Goal: Information Seeking & Learning: Learn about a topic

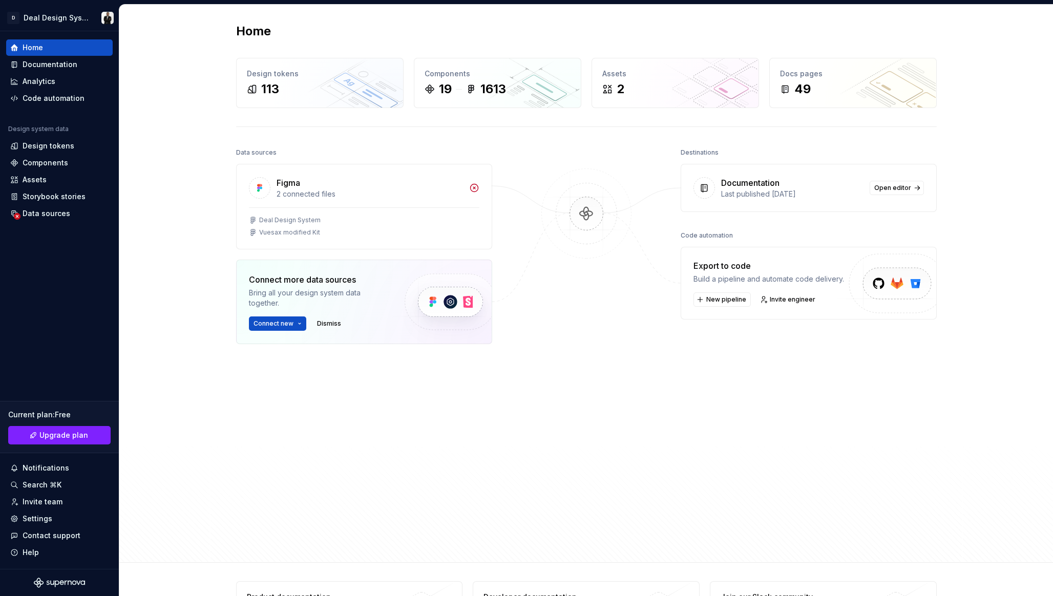
scroll to position [23, 0]
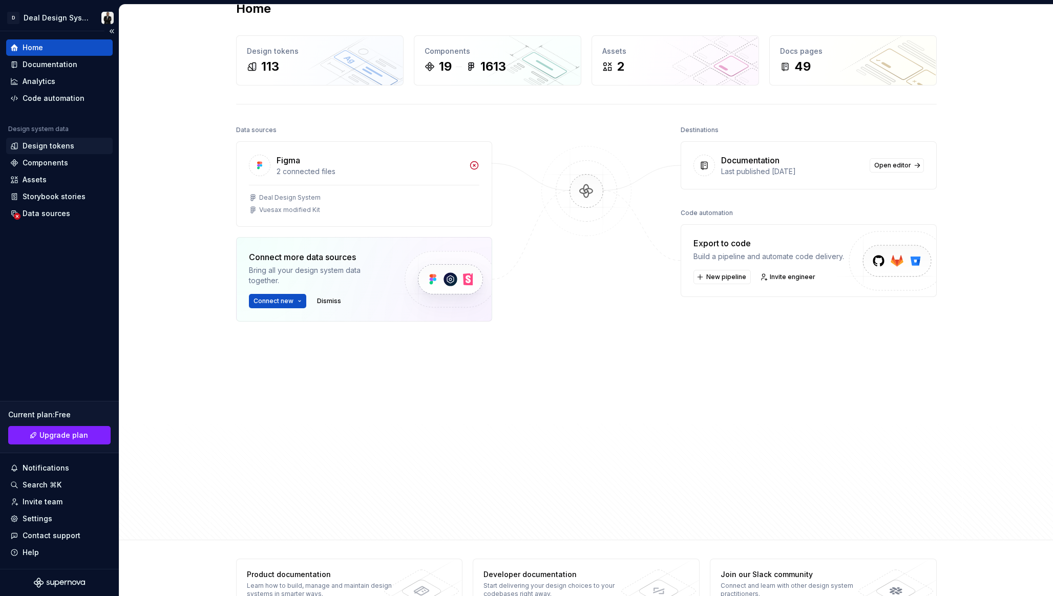
click at [75, 144] on div "Design tokens" at bounding box center [59, 146] width 98 height 10
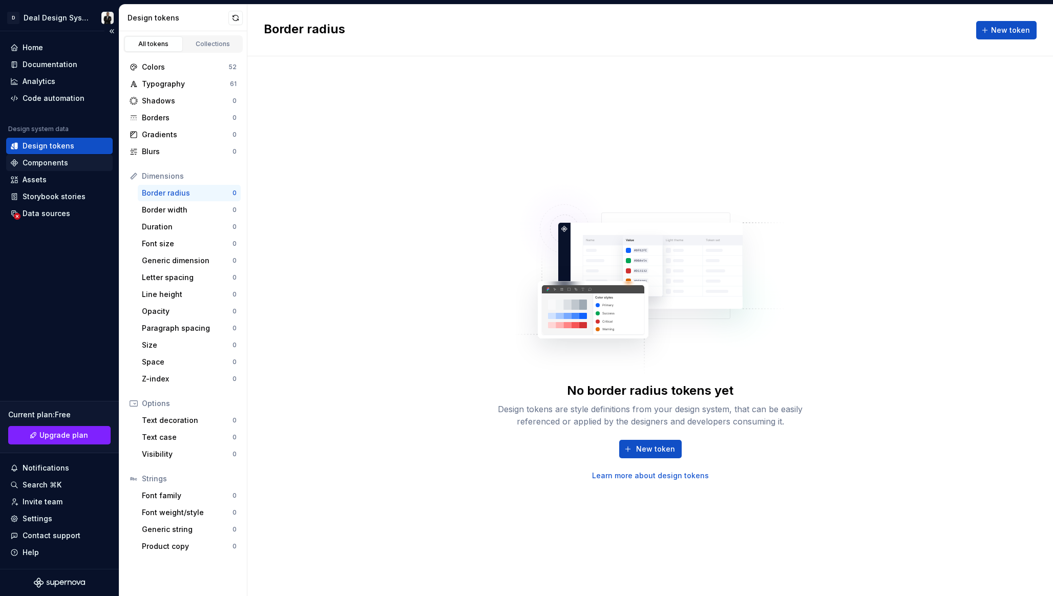
click at [75, 160] on div "Components" at bounding box center [59, 163] width 98 height 10
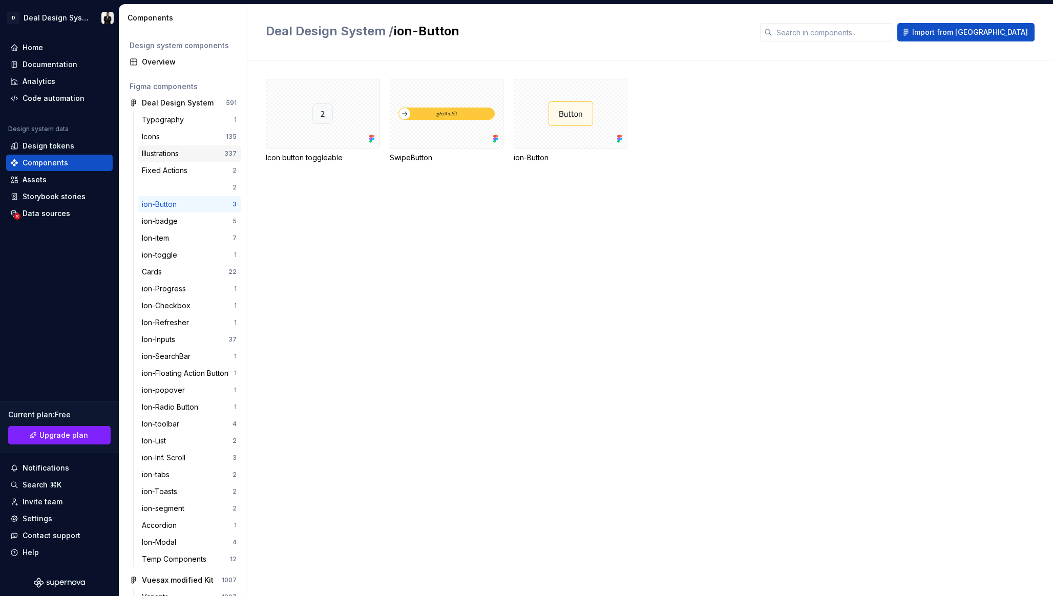
click at [201, 155] on div "Illustrations" at bounding box center [183, 154] width 82 height 10
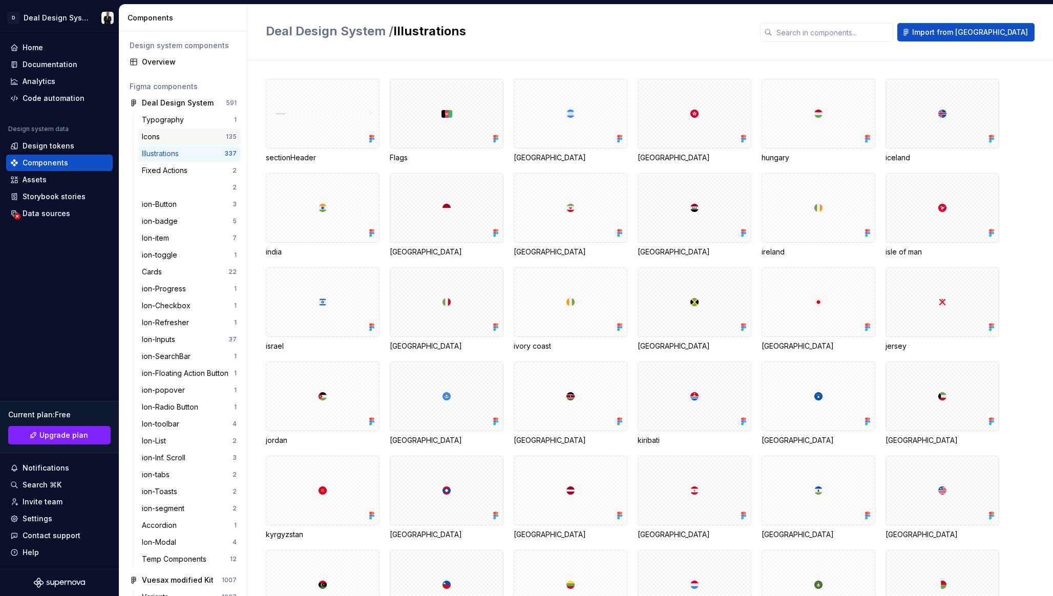
scroll to position [19, 0]
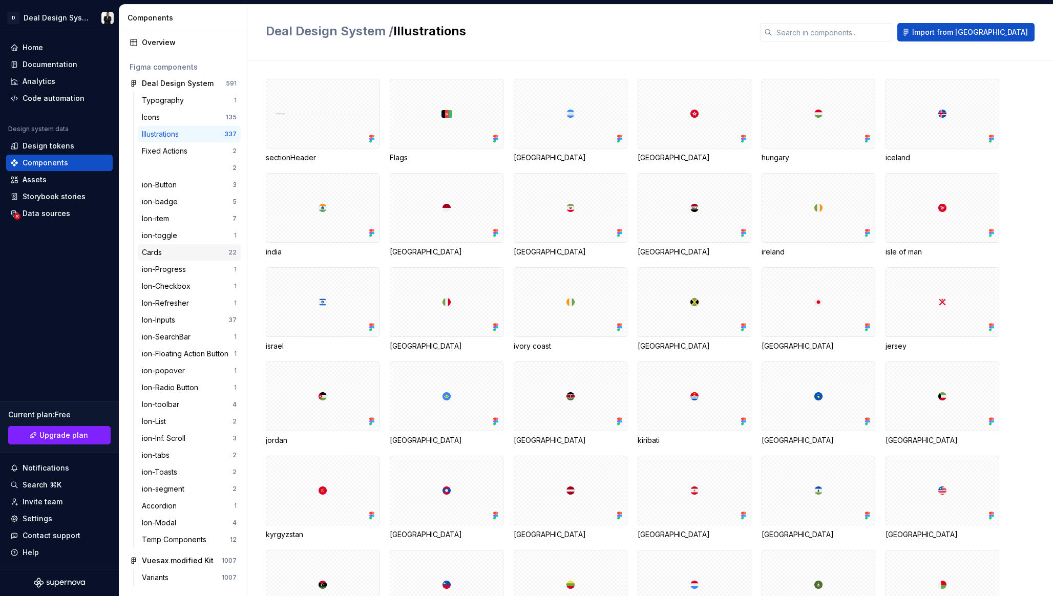
click at [221, 254] on div "Cards" at bounding box center [185, 252] width 87 height 10
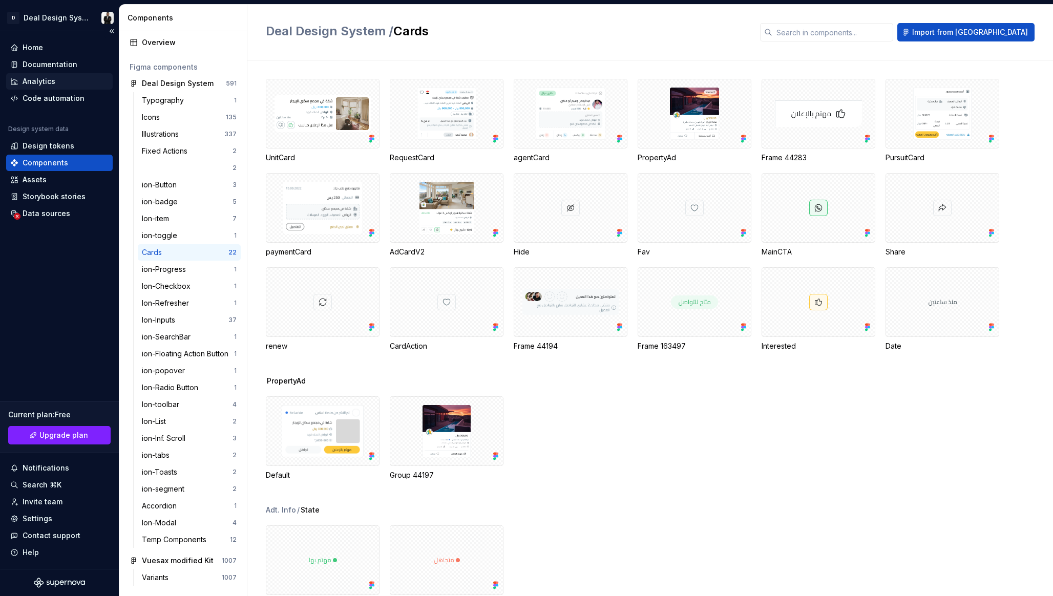
click at [70, 79] on div "Analytics" at bounding box center [59, 81] width 98 height 10
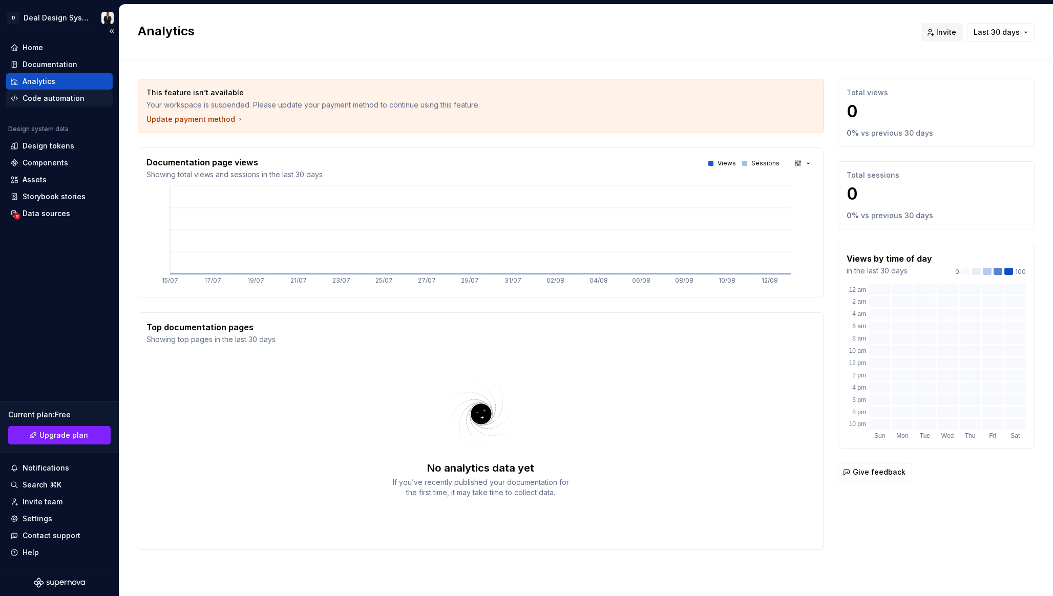
click at [29, 103] on div "Code automation" at bounding box center [54, 98] width 62 height 10
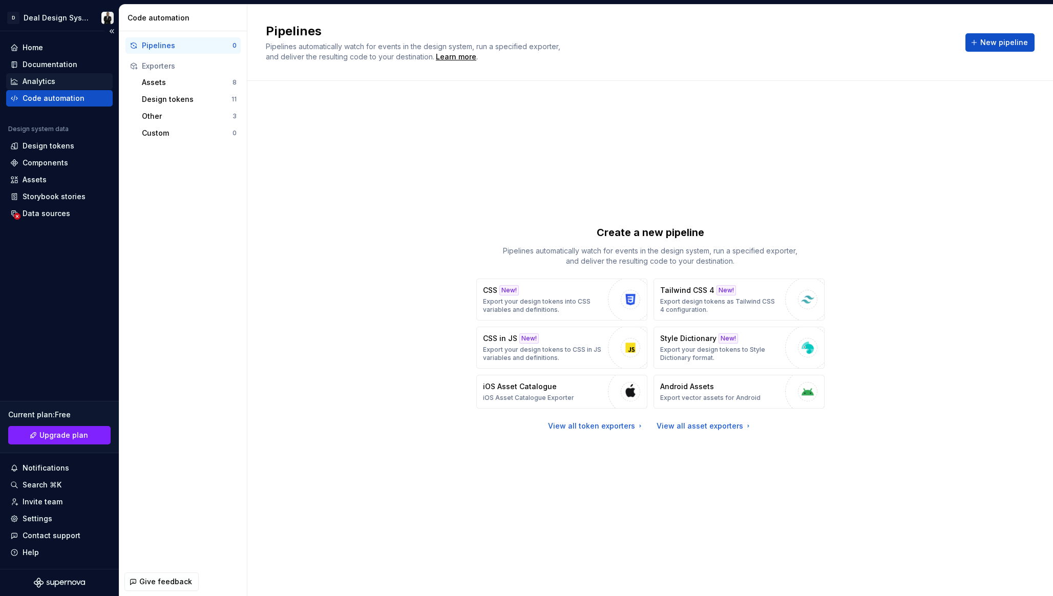
click at [56, 80] on div "Analytics" at bounding box center [59, 81] width 98 height 10
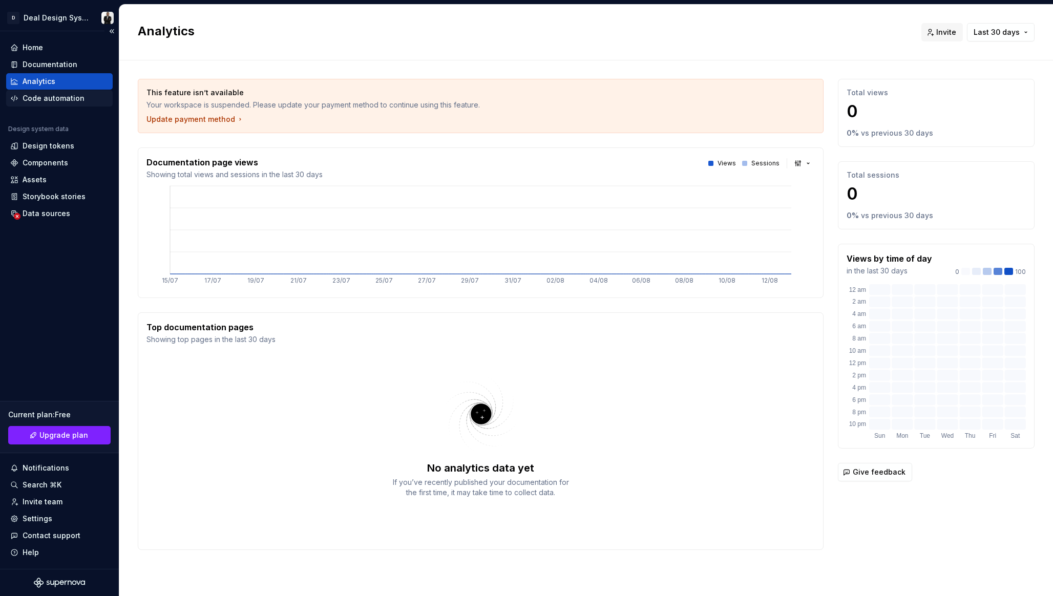
click at [65, 99] on div "Code automation" at bounding box center [54, 98] width 62 height 10
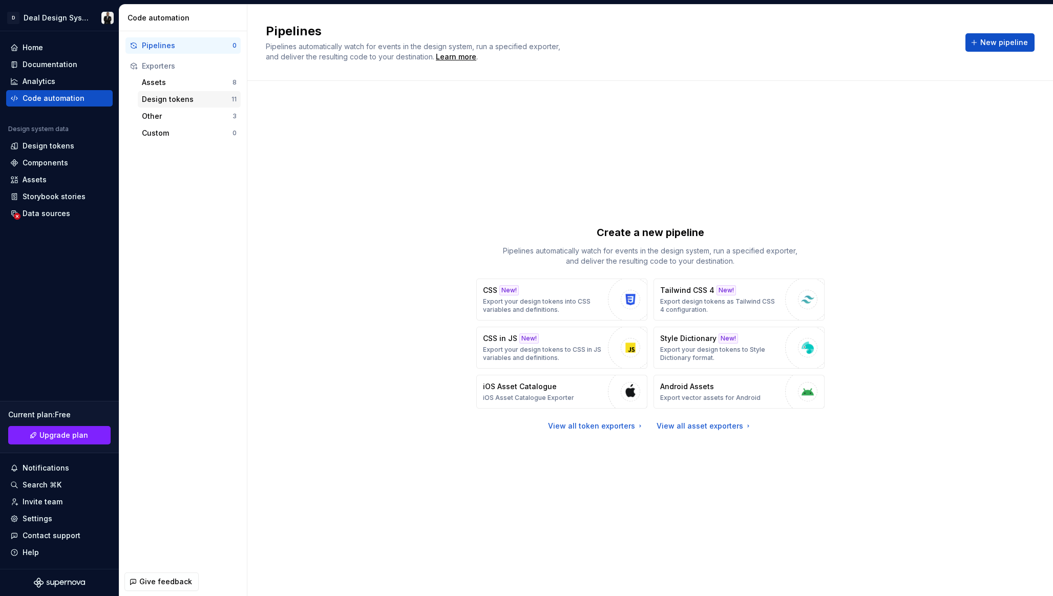
click at [206, 106] on div "Design tokens 11" at bounding box center [189, 99] width 103 height 16
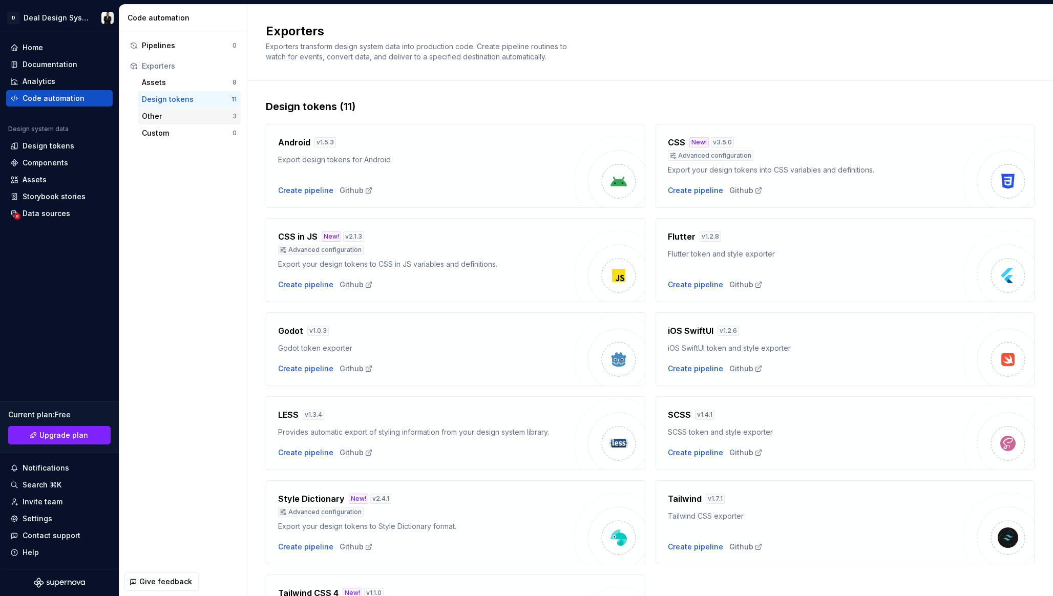
click at [196, 123] on div "Other 3" at bounding box center [189, 116] width 103 height 16
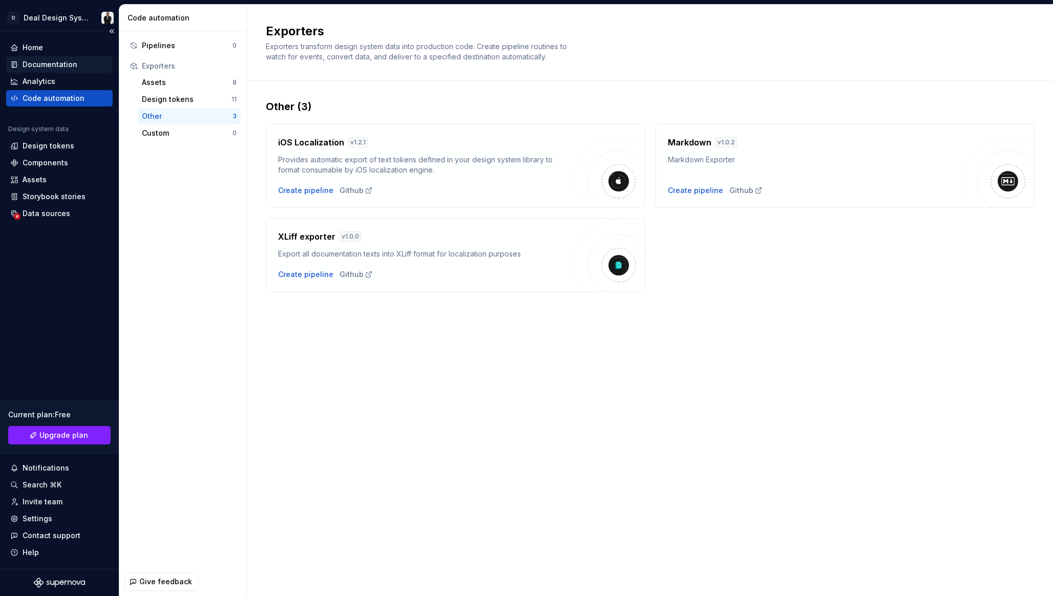
click at [63, 64] on div "Documentation" at bounding box center [50, 64] width 55 height 10
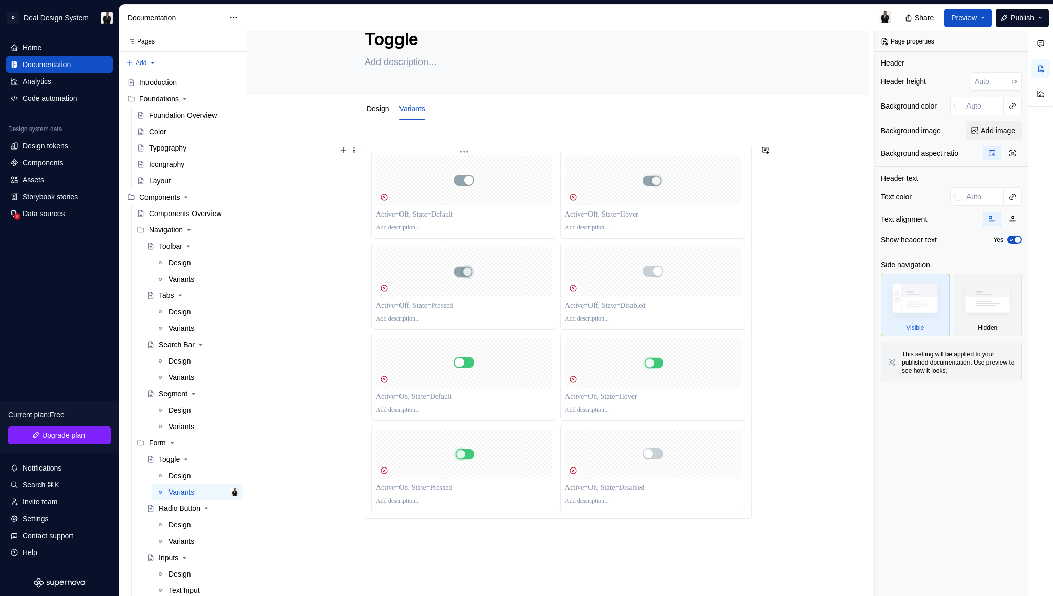
scroll to position [38, 0]
click at [389, 109] on link "Design" at bounding box center [378, 107] width 23 height 8
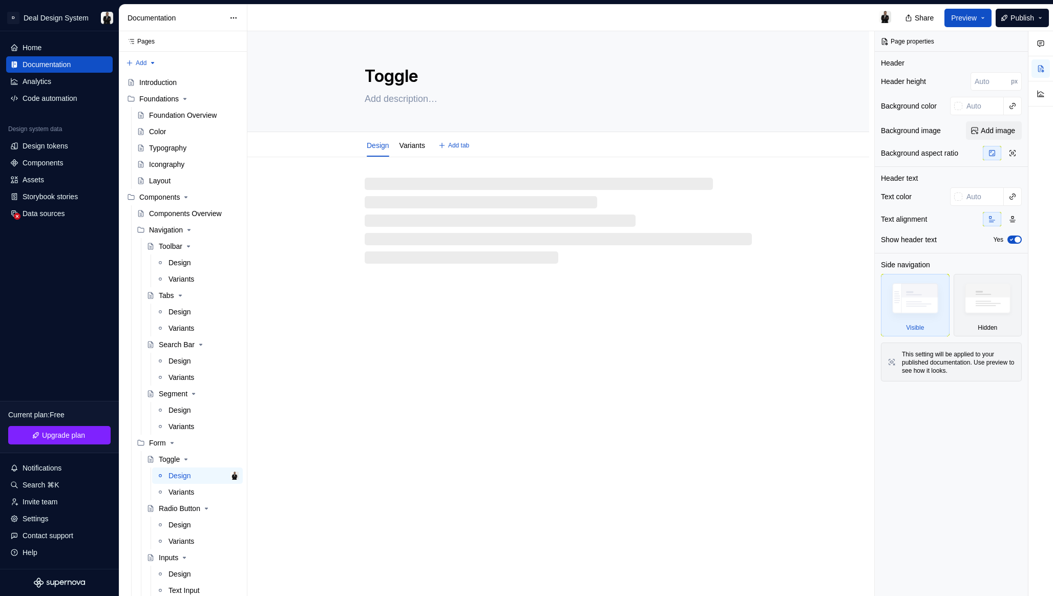
click at [389, 110] on div "Toggle" at bounding box center [558, 81] width 387 height 100
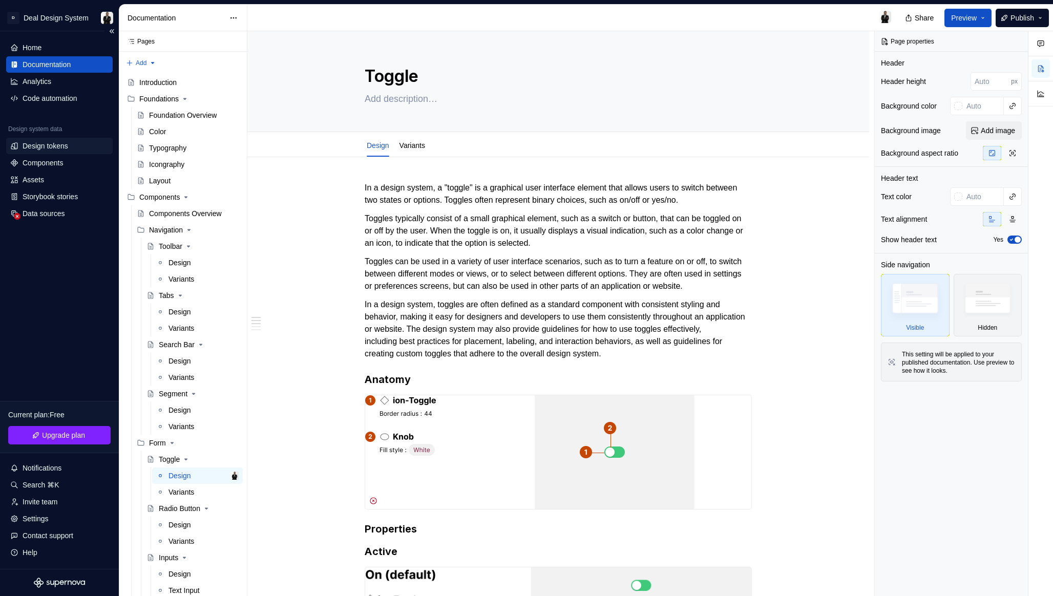
click at [50, 145] on div "Design tokens" at bounding box center [46, 146] width 46 height 10
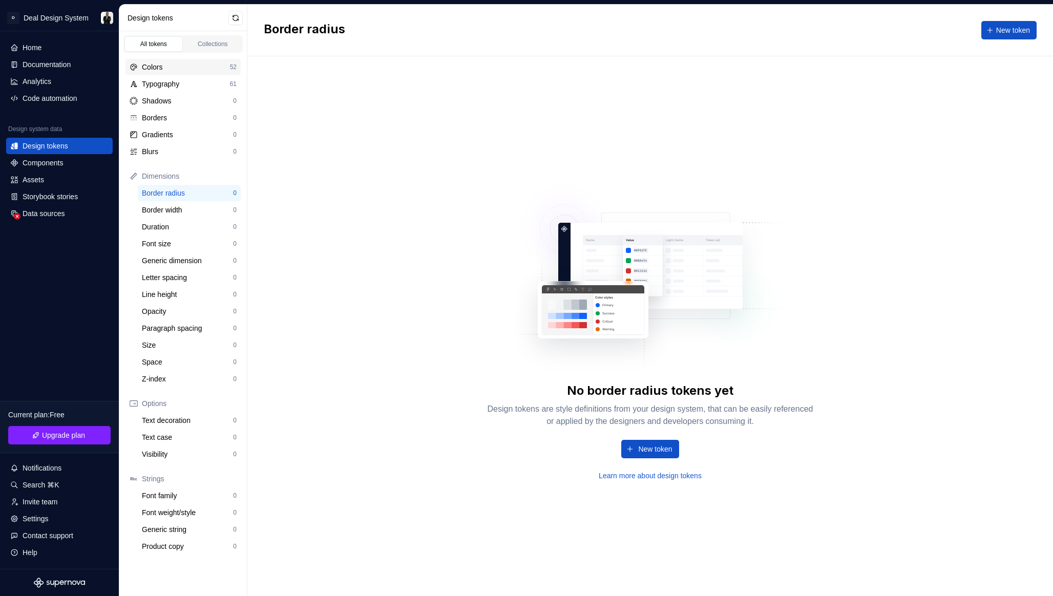
click at [170, 71] on div "Colors" at bounding box center [186, 67] width 88 height 10
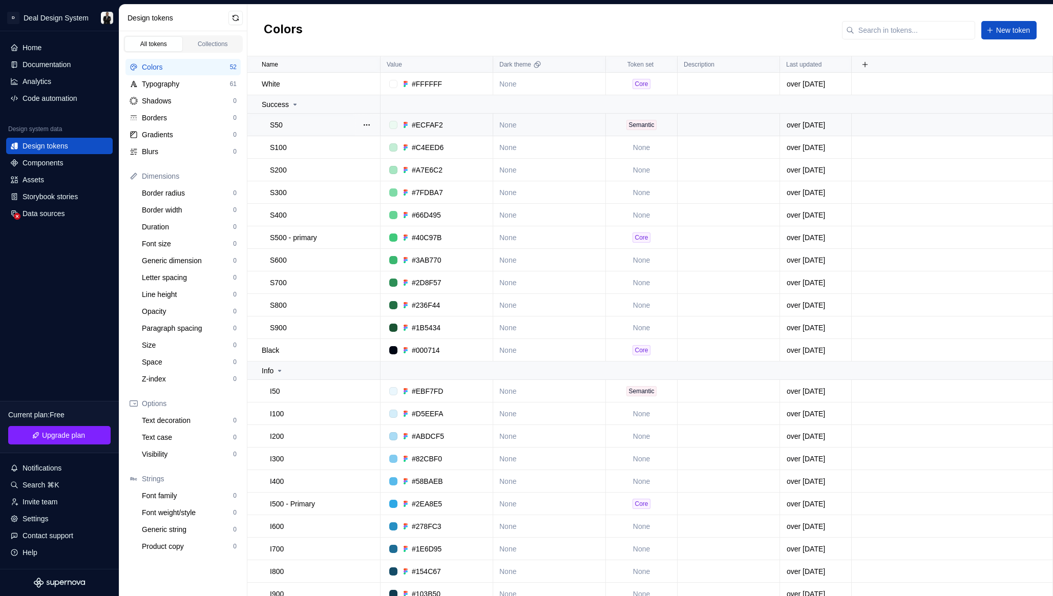
click at [652, 126] on div "Semantic" at bounding box center [641, 125] width 30 height 10
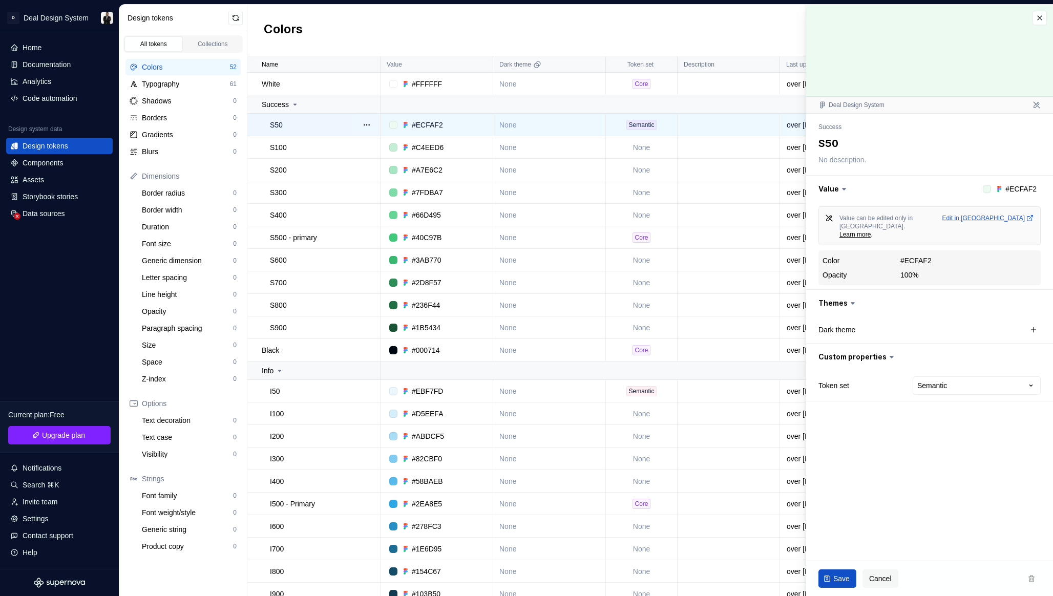
type textarea "*"
click at [177, 87] on div "Typography" at bounding box center [186, 84] width 88 height 10
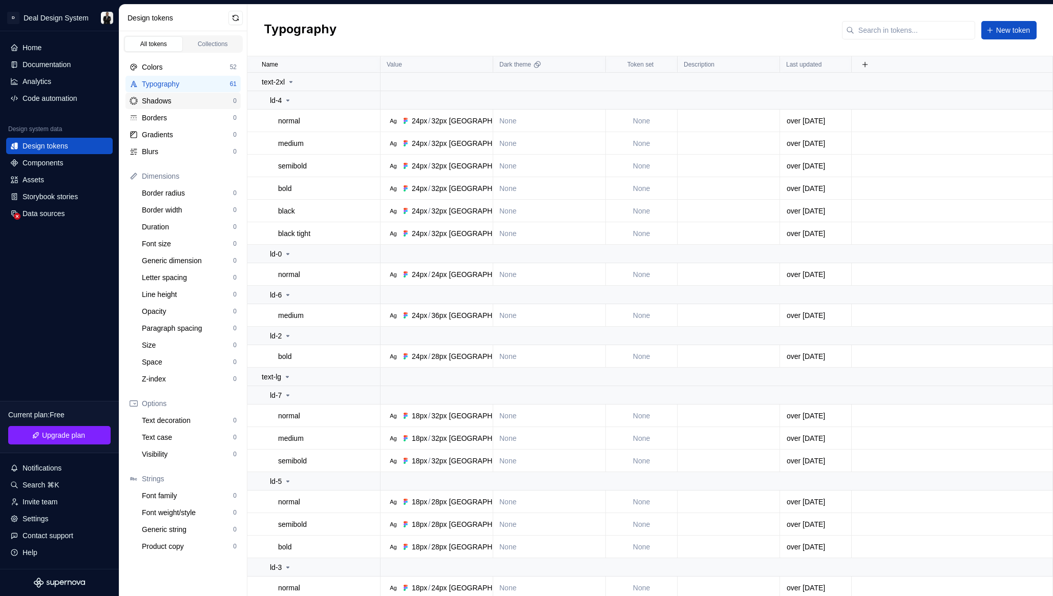
click at [180, 100] on div "Shadows" at bounding box center [187, 101] width 91 height 10
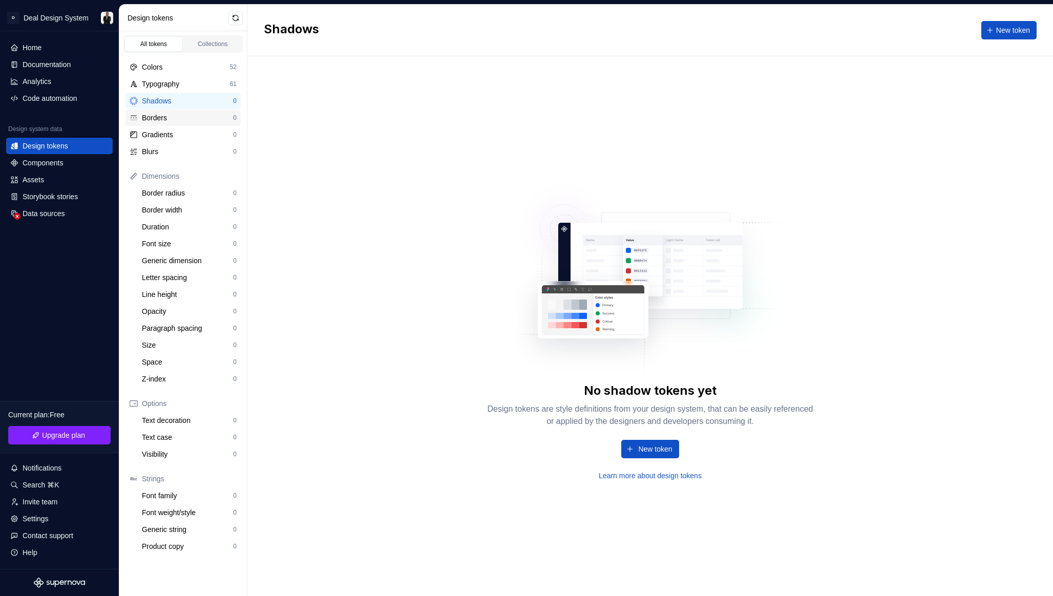
click at [184, 122] on div "Borders" at bounding box center [187, 118] width 91 height 10
click at [185, 133] on div "Gradients" at bounding box center [187, 135] width 91 height 10
click at [185, 150] on div "Blurs" at bounding box center [187, 151] width 91 height 10
click at [80, 158] on div "Components" at bounding box center [59, 163] width 98 height 10
